Goal: Task Accomplishment & Management: Use online tool/utility

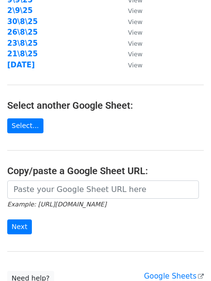
scroll to position [167, 0]
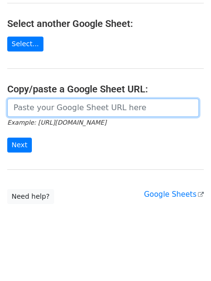
click at [69, 112] on input "url" at bounding box center [102, 108] width 191 height 18
paste input "https://docs.google.com/spreadsheets/d/1iIAOHaxwZpcEieZp16_AQUuBOKT_Jq1i1xIXu6S…"
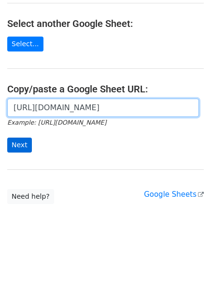
scroll to position [0, 208]
type input "https://docs.google.com/spreadsheets/d/1iIAOHaxwZpcEieZp16_AQUuBOKT_Jq1i1xIXu6S…"
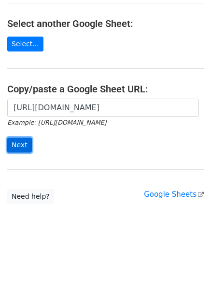
scroll to position [0, 0]
click at [19, 151] on input "Next" at bounding box center [19, 145] width 25 height 15
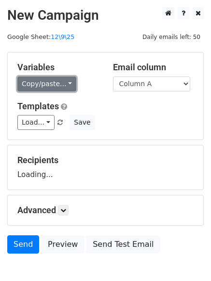
click at [47, 82] on link "Copy/paste..." at bounding box center [46, 84] width 59 height 15
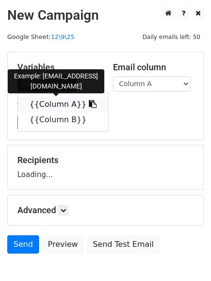
click at [50, 111] on link "{{Column A}}" at bounding box center [63, 104] width 90 height 15
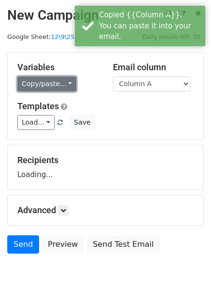
click at [48, 85] on link "Copy/paste..." at bounding box center [46, 84] width 59 height 15
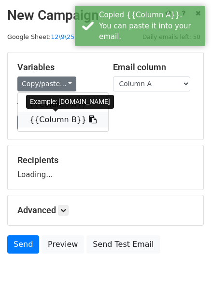
click at [56, 119] on link "{{Column B}}" at bounding box center [63, 119] width 90 height 15
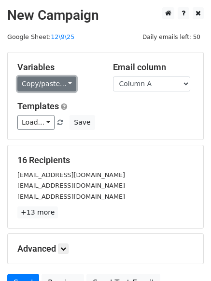
click at [44, 78] on link "Copy/paste..." at bounding box center [46, 84] width 59 height 15
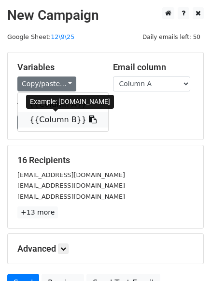
click at [68, 117] on link "{{Column B}}" at bounding box center [63, 119] width 90 height 15
